Goal: Information Seeking & Learning: Learn about a topic

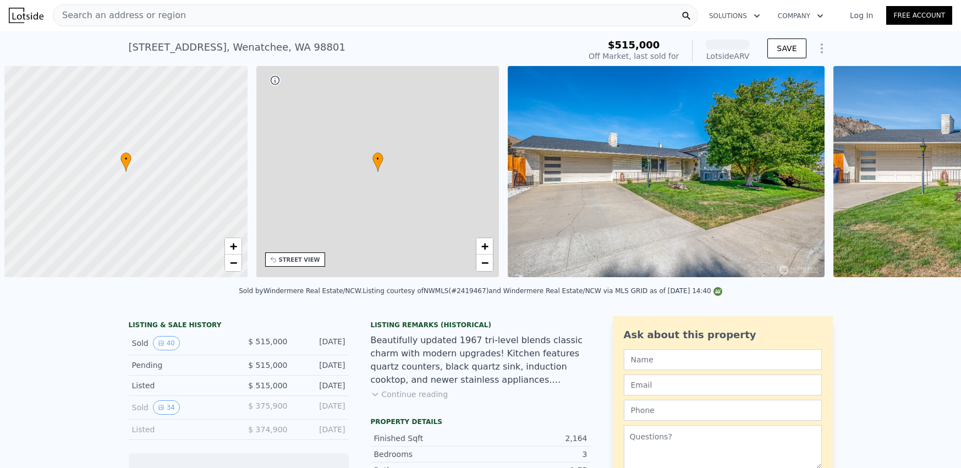
scroll to position [0, 4]
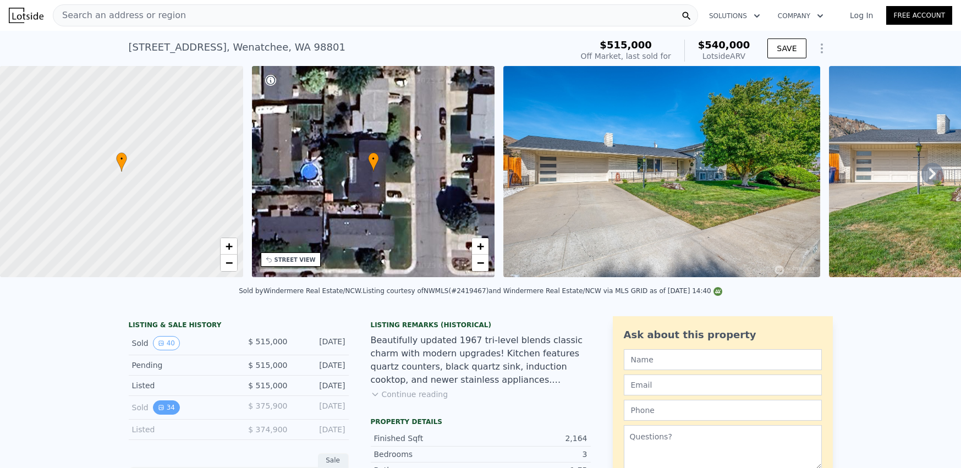
click at [163, 415] on button "34" at bounding box center [166, 408] width 27 height 14
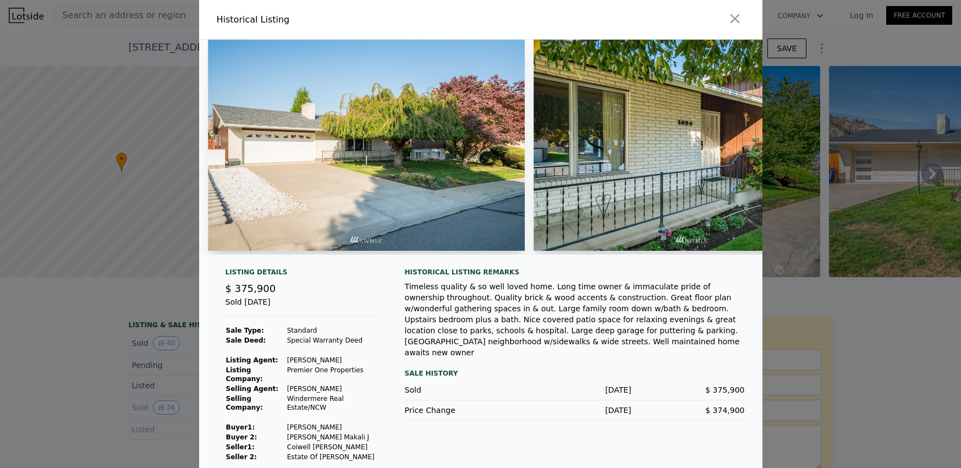
click at [664, 216] on img at bounding box center [692, 145] width 317 height 211
click at [715, 135] on img at bounding box center [692, 145] width 317 height 211
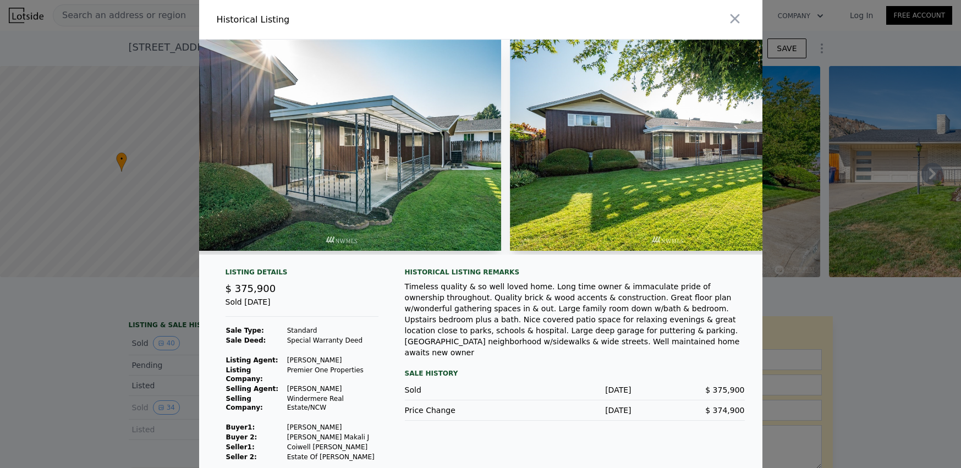
scroll to position [0, 8004]
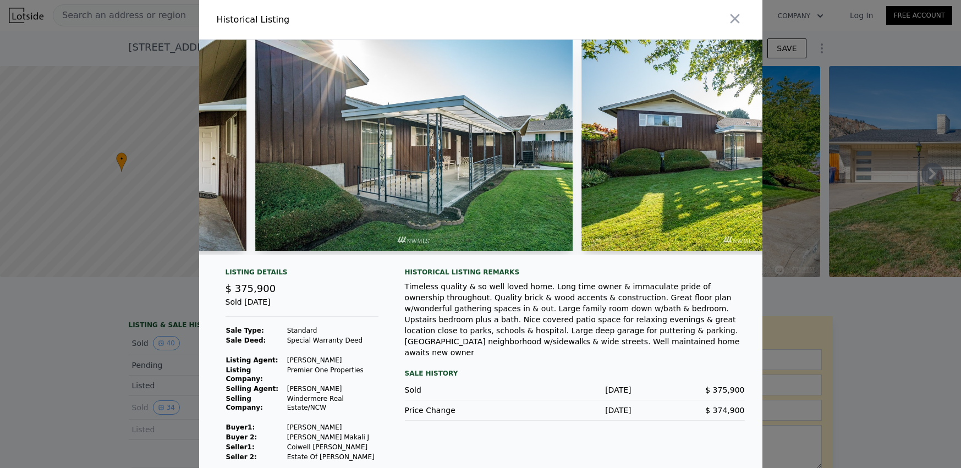
click at [657, 264] on div at bounding box center [481, 152] width 564 height 224
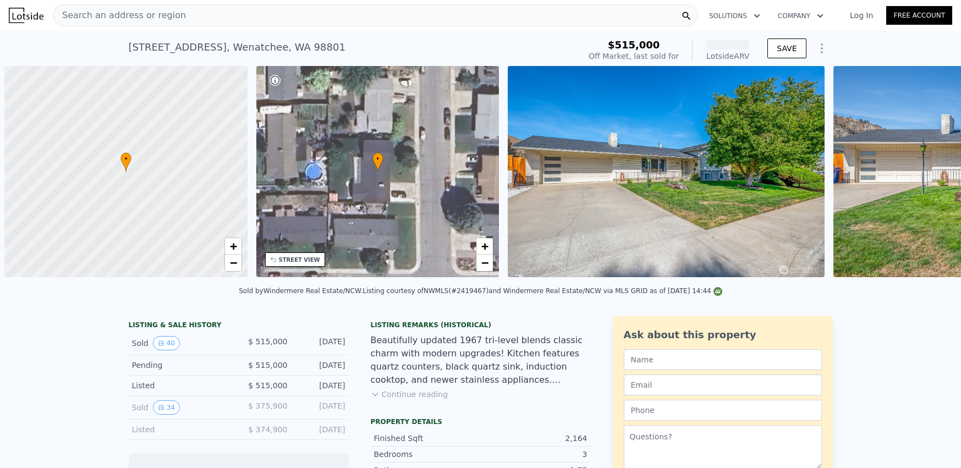
scroll to position [0, 4]
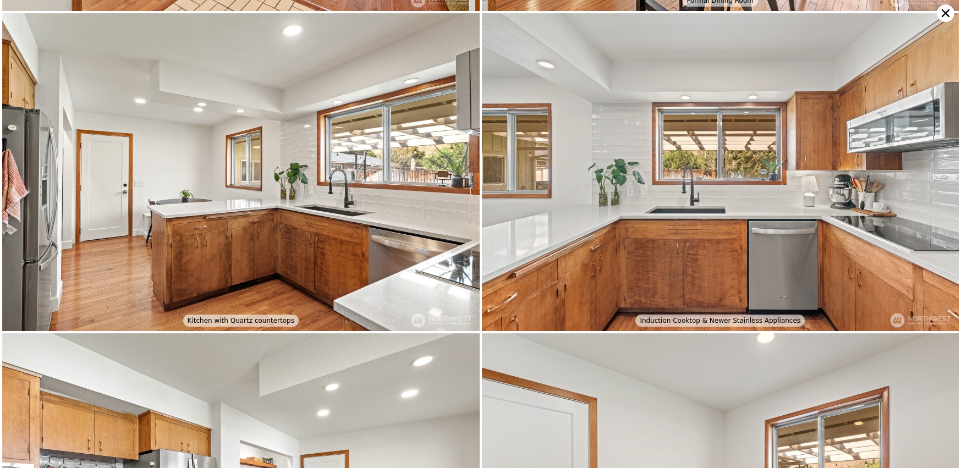
scroll to position [1588, 0]
